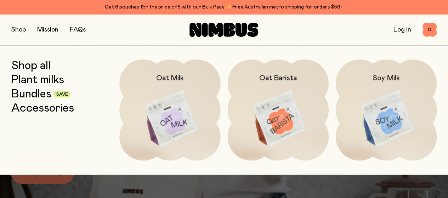
click at [367, 104] on img at bounding box center [386, 119] width 101 height 119
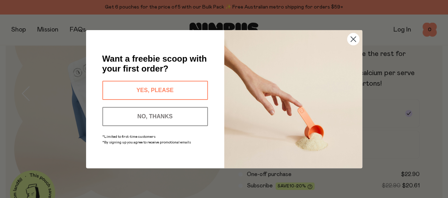
scroll to position [283, 0]
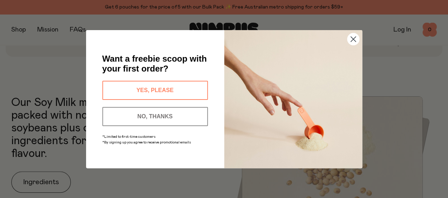
click at [350, 39] on circle "Close dialog" at bounding box center [353, 39] width 12 height 12
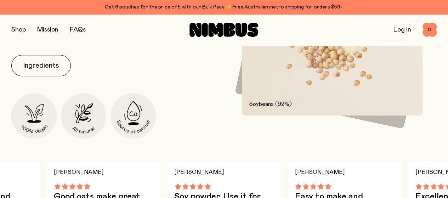
scroll to position [425, 0]
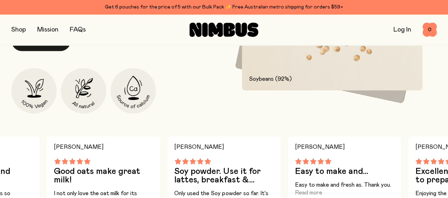
click at [55, 51] on button "Ingredients" at bounding box center [41, 40] width 60 height 21
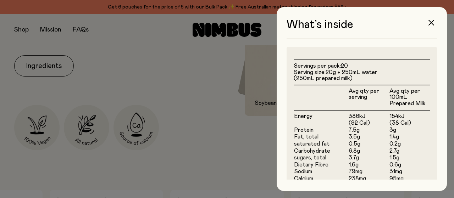
scroll to position [213, 0]
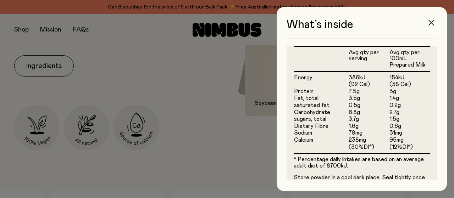
click at [430, 26] on button "button" at bounding box center [430, 22] width 17 height 17
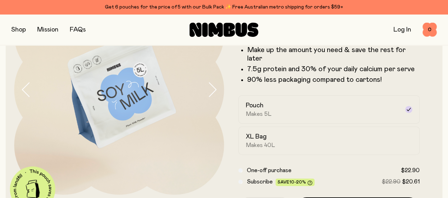
scroll to position [75, 0]
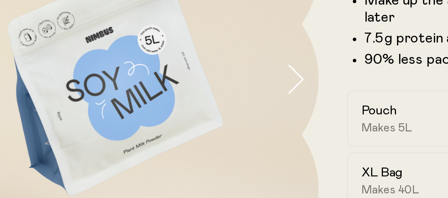
click at [209, 97] on icon "button" at bounding box center [212, 90] width 7 height 14
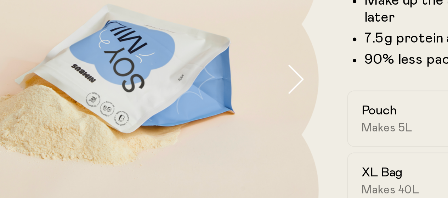
click at [209, 97] on icon "button" at bounding box center [212, 90] width 7 height 14
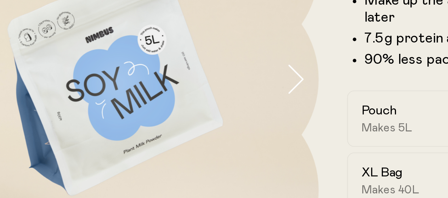
click at [209, 97] on icon "button" at bounding box center [212, 90] width 7 height 14
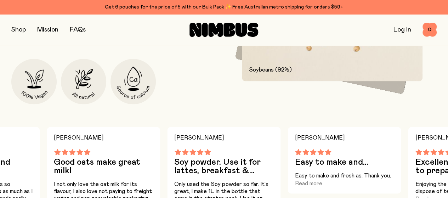
scroll to position [393, 0]
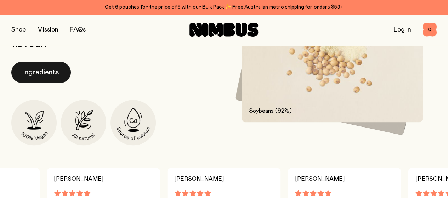
click at [49, 83] on button "Ingredients" at bounding box center [41, 72] width 60 height 21
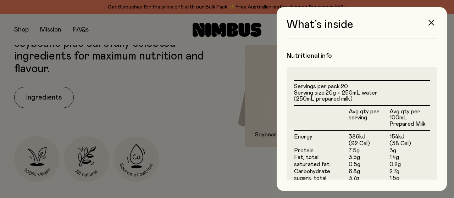
scroll to position [0, 0]
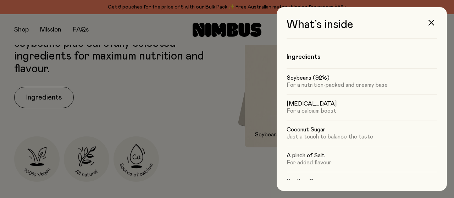
click at [206, 112] on div at bounding box center [227, 99] width 454 height 198
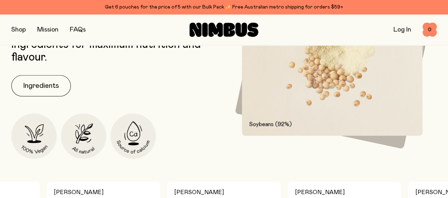
scroll to position [390, 0]
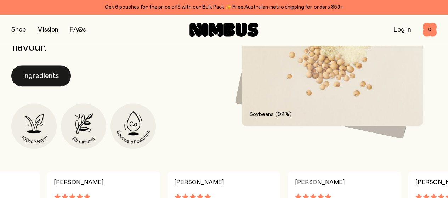
click at [57, 86] on button "Ingredients" at bounding box center [41, 75] width 60 height 21
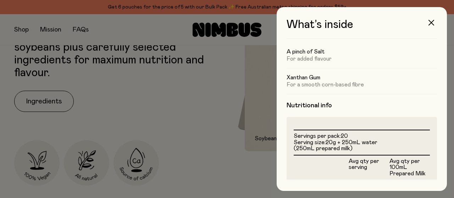
scroll to position [106, 0]
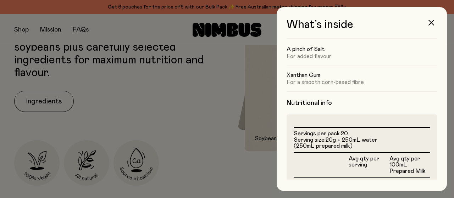
click at [232, 129] on div at bounding box center [227, 99] width 454 height 198
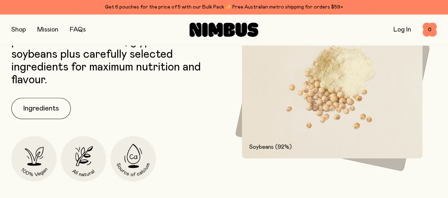
scroll to position [390, 0]
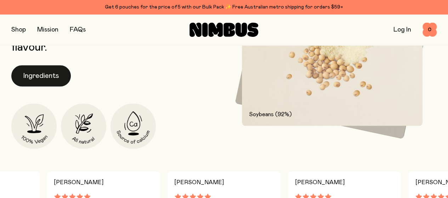
click at [67, 86] on button "Ingredients" at bounding box center [41, 75] width 60 height 21
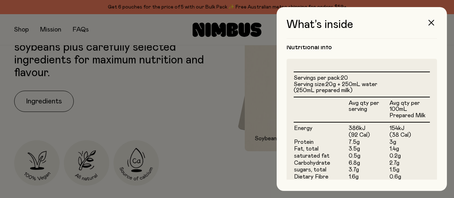
scroll to position [177, 0]
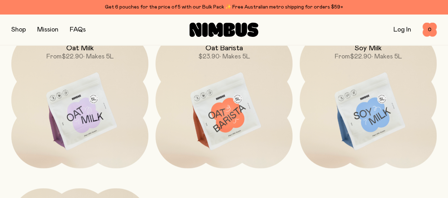
scroll to position [533, 0]
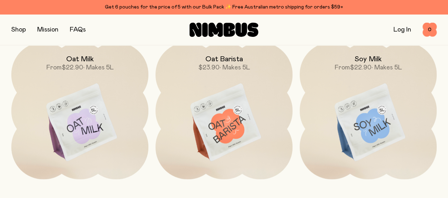
click at [127, 101] on img at bounding box center [79, 122] width 137 height 161
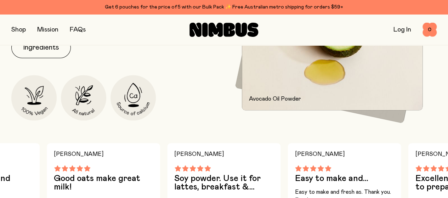
scroll to position [354, 0]
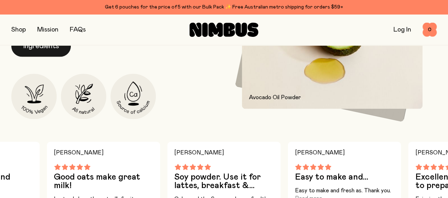
click at [55, 57] on button "Ingredients" at bounding box center [41, 45] width 60 height 21
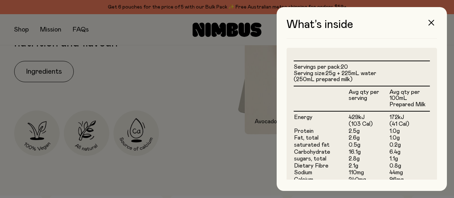
scroll to position [213, 0]
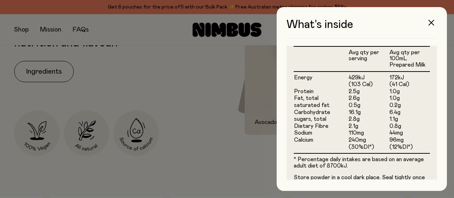
click at [225, 163] on div at bounding box center [227, 99] width 454 height 198
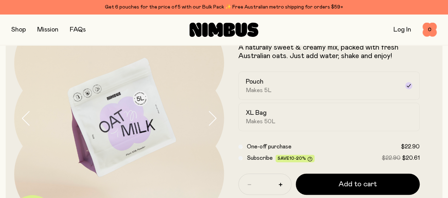
scroll to position [35, 0]
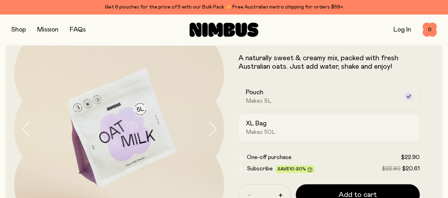
click at [258, 140] on label "XL Bag Makes 50L" at bounding box center [329, 127] width 182 height 28
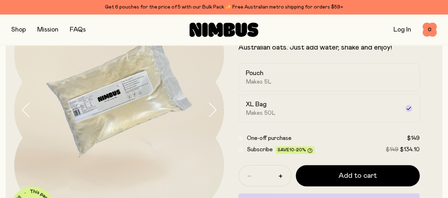
scroll to position [71, 0]
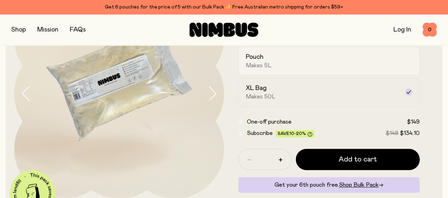
click at [328, 69] on div "Pouch Makes 5L" at bounding box center [323, 61] width 154 height 16
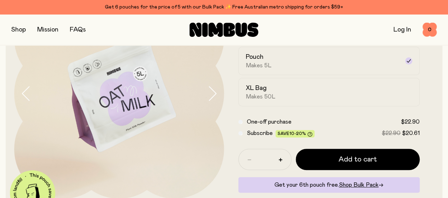
click at [215, 105] on button "button" at bounding box center [215, 94] width 17 height 210
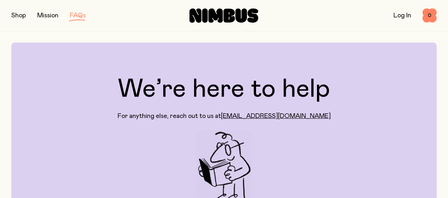
scroll to position [142, 0]
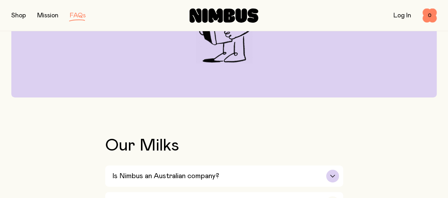
click at [263, 165] on div "Is Nimbus an Australian company?" at bounding box center [225, 175] width 227 height 21
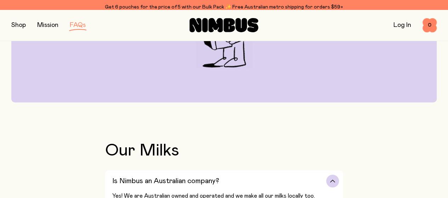
scroll to position [148, 0]
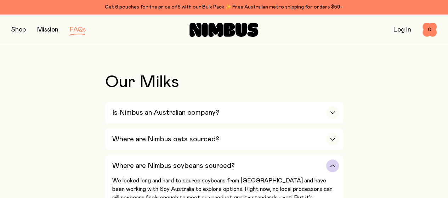
click at [243, 155] on div "Where are Nimbus soybeans sourced?" at bounding box center [225, 165] width 227 height 21
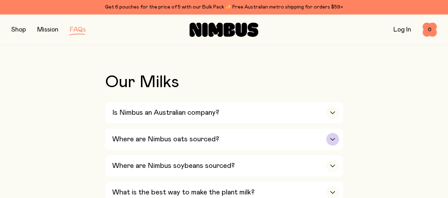
click at [235, 129] on div "Where are Nimbus oats sourced?" at bounding box center [225, 139] width 227 height 21
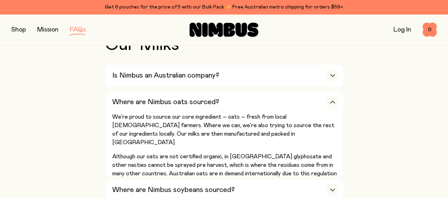
scroll to position [290, 0]
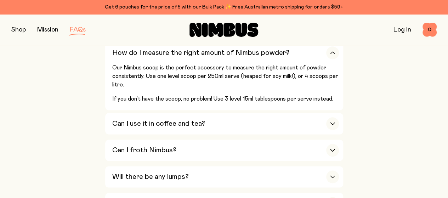
scroll to position [397, 0]
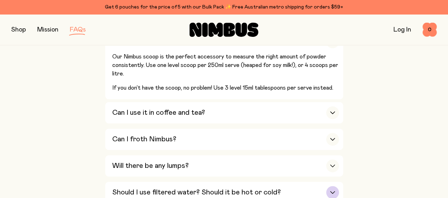
click at [313, 182] on div "Should I use filtered water? Should it be hot or cold?" at bounding box center [225, 192] width 227 height 21
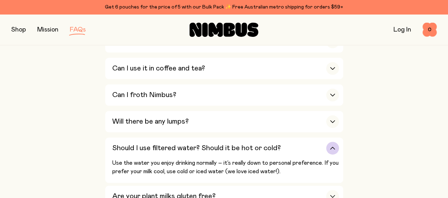
scroll to position [361, 0]
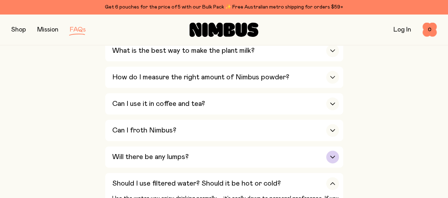
click at [306, 146] on div "Will there be any lumps?" at bounding box center [225, 156] width 227 height 21
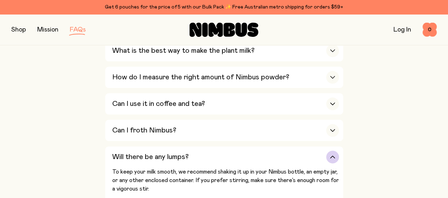
click at [317, 146] on div "Will there be any lumps?" at bounding box center [225, 156] width 227 height 21
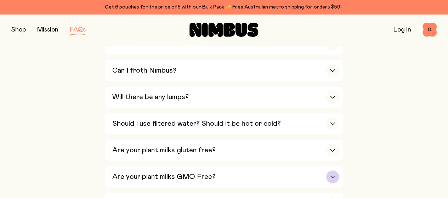
scroll to position [432, 0]
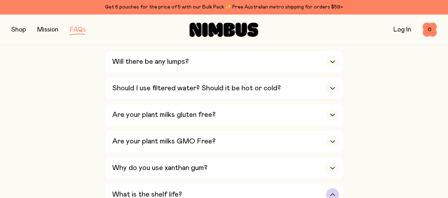
scroll to position [467, 0]
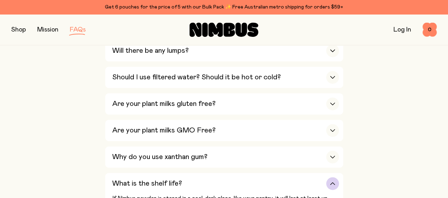
click at [285, 173] on div "What is the shelf life?" at bounding box center [225, 183] width 227 height 21
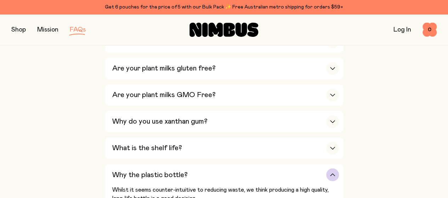
click at [273, 164] on div "Why the plastic bottle?" at bounding box center [225, 174] width 227 height 21
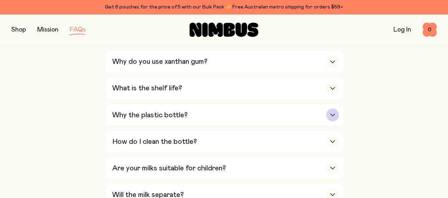
scroll to position [574, 0]
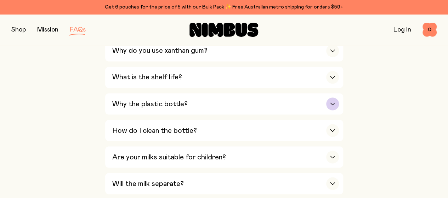
click at [274, 173] on div "Will the milk separate?" at bounding box center [225, 183] width 227 height 21
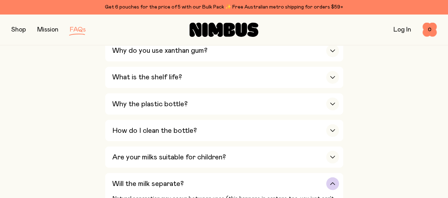
click at [274, 173] on div "Will the milk separate?" at bounding box center [225, 183] width 227 height 21
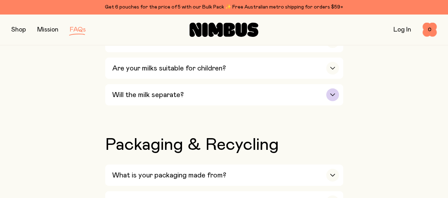
scroll to position [680, 0]
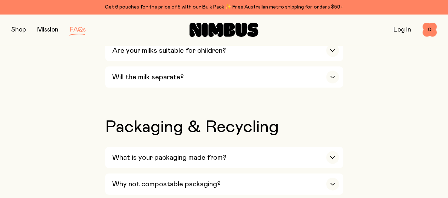
click at [270, 147] on div "What is your packaging made from? Currently, our pouch is made from 30% post-co…" at bounding box center [224, 198] width 238 height 103
click at [269, 147] on div "What is your packaging made from?" at bounding box center [225, 157] width 227 height 21
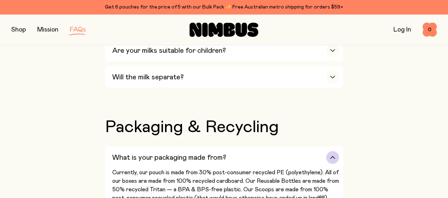
click at [269, 147] on div "What is your packaging made from?" at bounding box center [225, 157] width 227 height 21
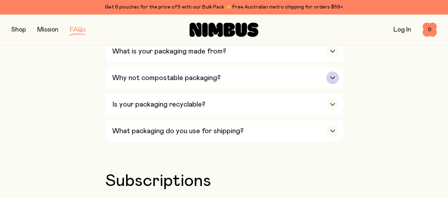
scroll to position [822, 0]
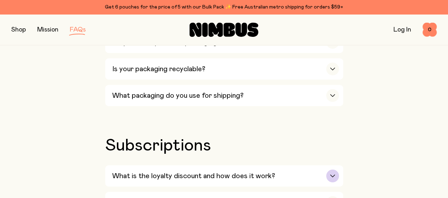
click at [279, 165] on div "What is the loyalty discount and how does it work?" at bounding box center [225, 175] width 227 height 21
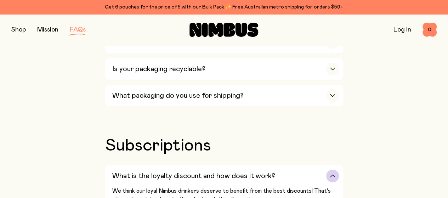
click at [279, 165] on div "What is the loyalty discount and how does it work?" at bounding box center [225, 175] width 227 height 21
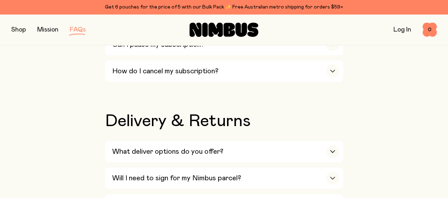
scroll to position [1070, 0]
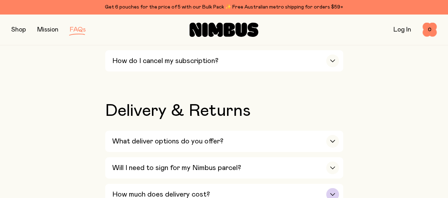
click at [311, 184] on div "How much does delivery cost?" at bounding box center [225, 194] width 227 height 21
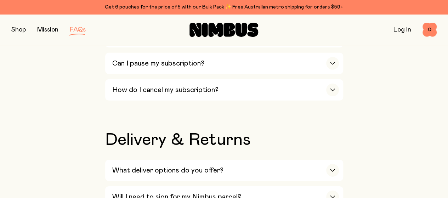
scroll to position [1034, 0]
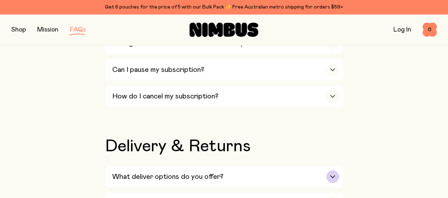
click at [279, 166] on div "What deliver options do you offer?" at bounding box center [225, 176] width 227 height 21
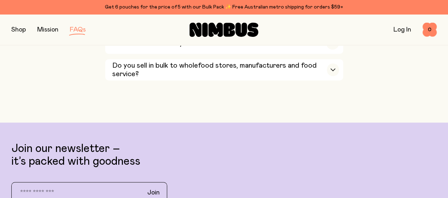
scroll to position [1424, 0]
